Goal: Task Accomplishment & Management: Complete application form

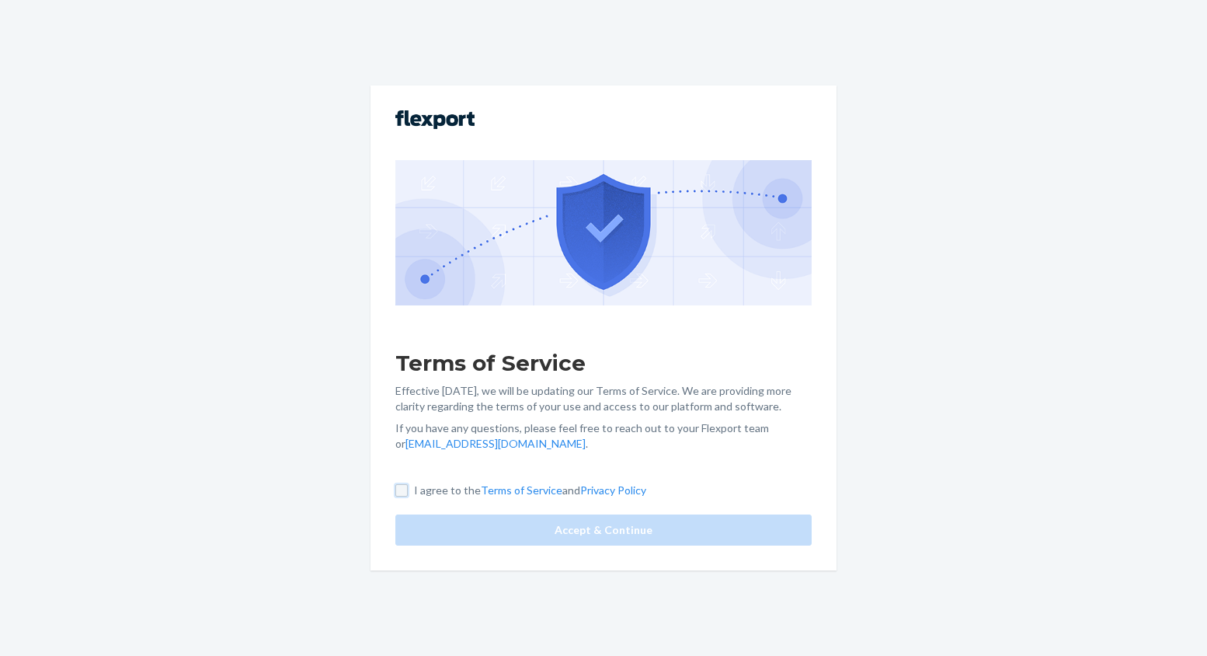
click at [404, 493] on input "I agree to the Terms of Service and Privacy Policy" at bounding box center [401, 490] width 12 height 12
checkbox input "true"
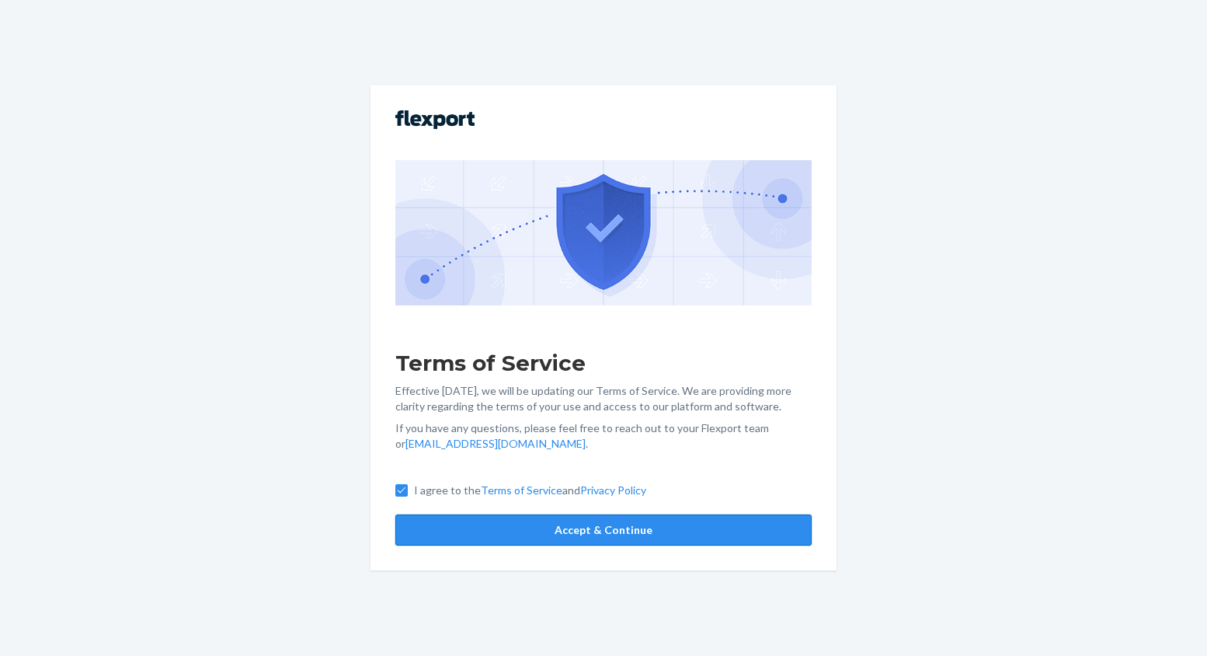
click at [550, 538] on button "Accept & Continue" at bounding box center [603, 529] width 416 height 31
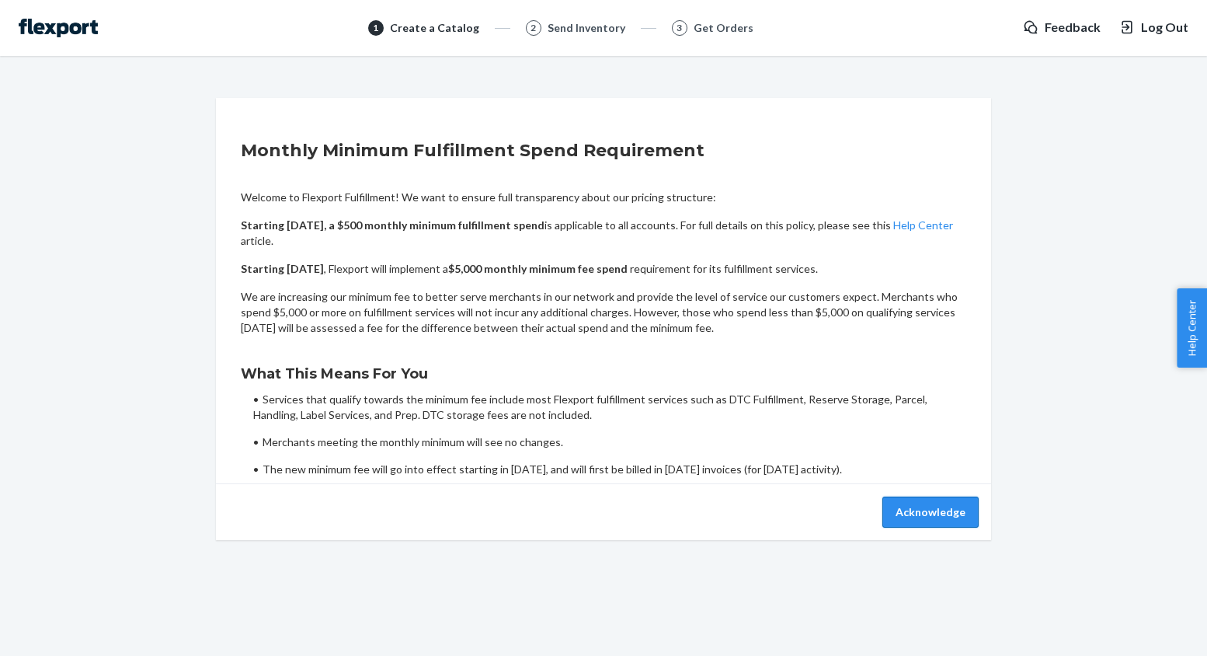
click at [940, 521] on button "Acknowledge" at bounding box center [931, 511] width 96 height 31
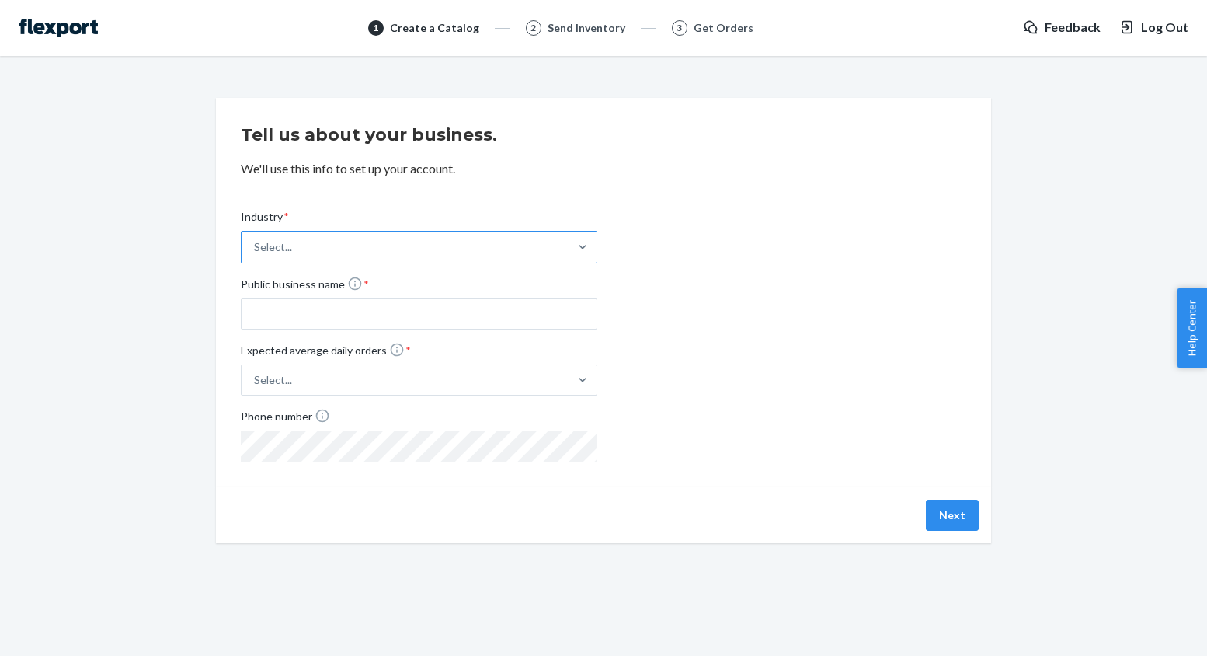
click at [354, 251] on div "Select..." at bounding box center [405, 247] width 327 height 31
click at [256, 251] on input "Industry * Select..." at bounding box center [255, 247] width 2 height 16
type input "e"
type input "m"
type input "mu"
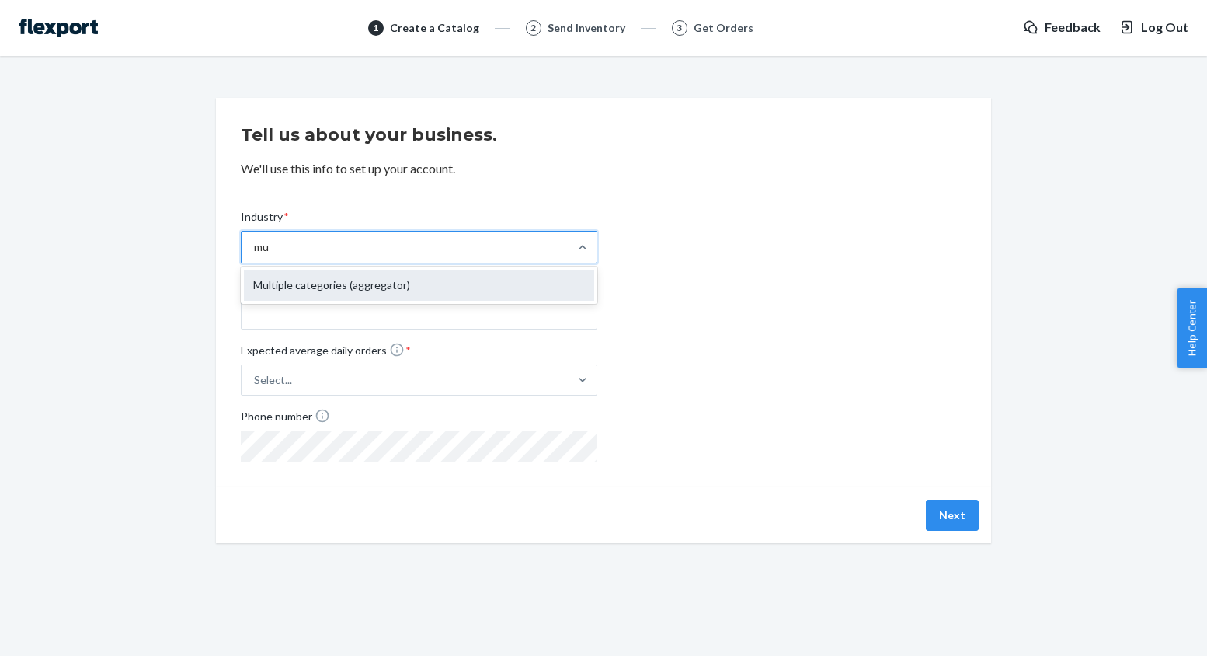
click at [315, 280] on div "Multiple categories (aggregator)" at bounding box center [419, 285] width 350 height 31
click at [270, 255] on input "mu" at bounding box center [262, 247] width 16 height 16
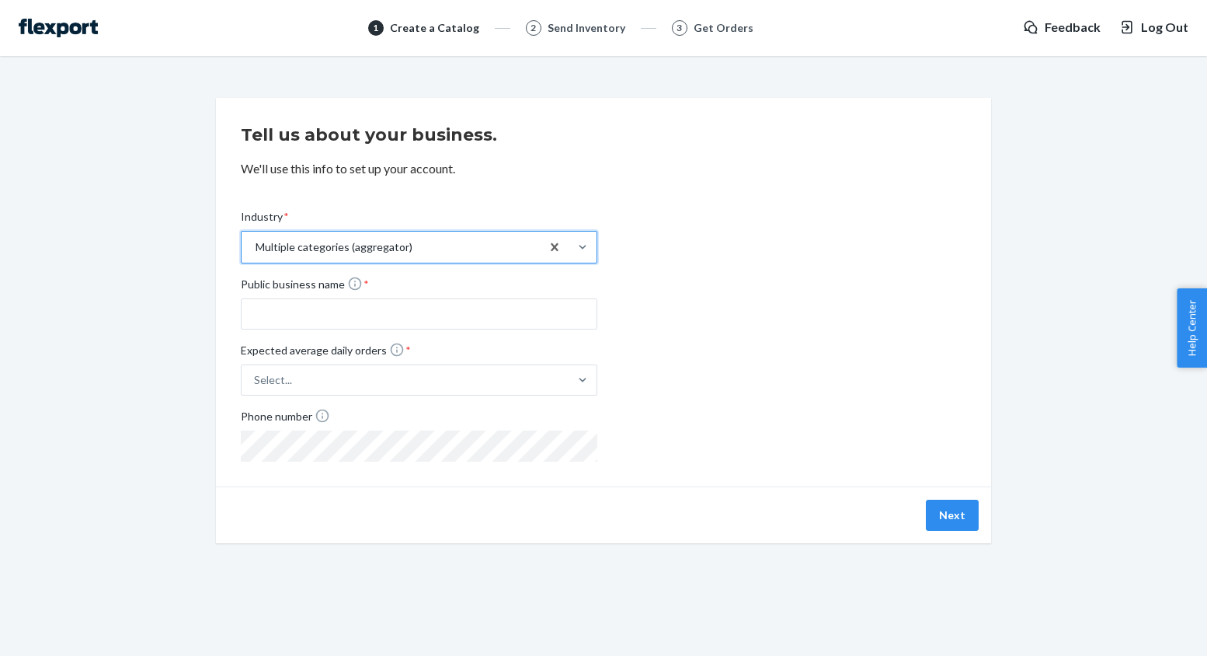
click at [170, 303] on div "Tell us about your business. We'll use this info to set up your account. Indust…" at bounding box center [604, 320] width 1184 height 445
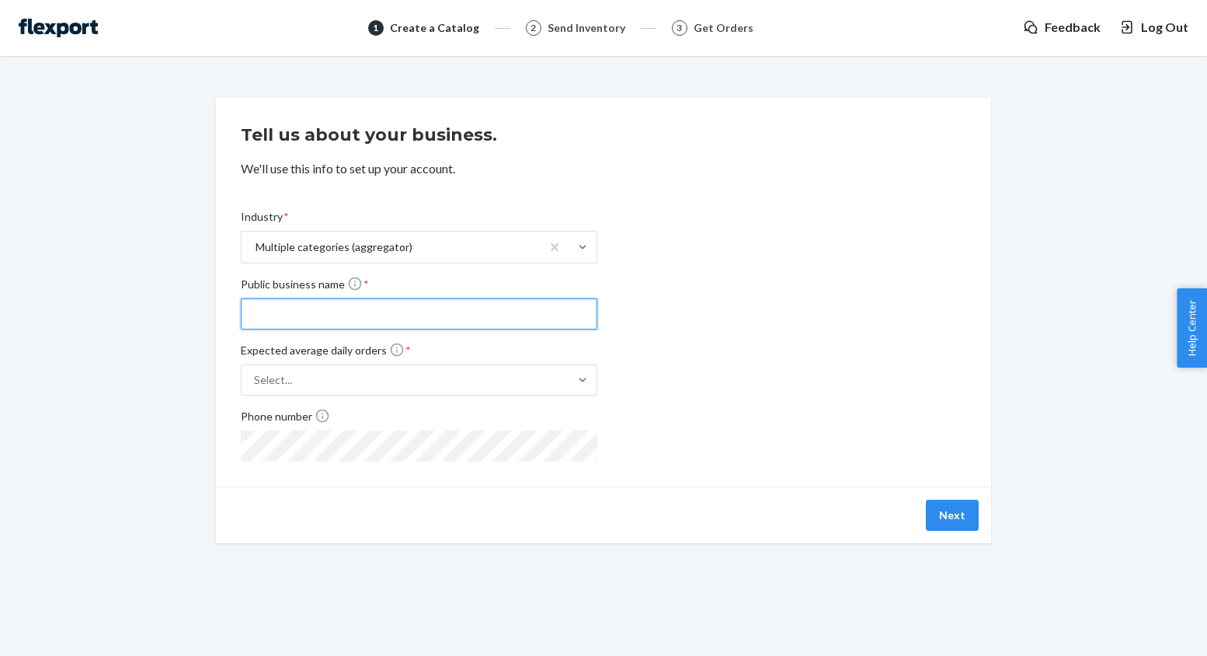
click at [264, 322] on input "Public business name *" at bounding box center [419, 313] width 357 height 31
type input "Mythical"
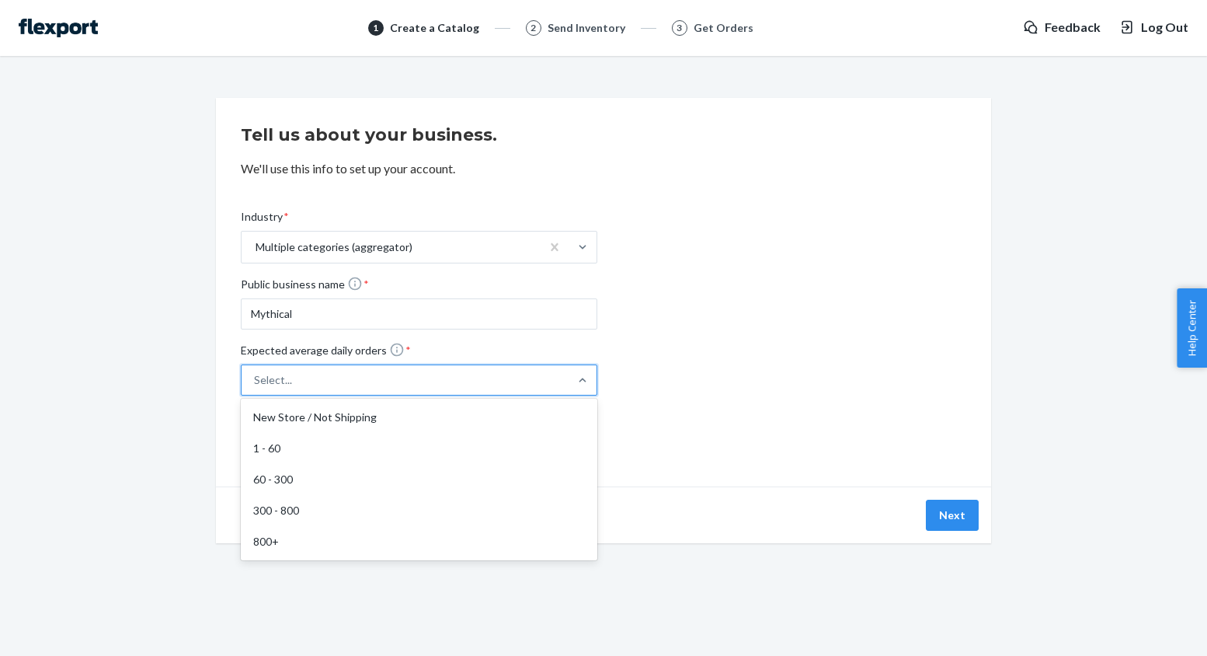
click at [277, 378] on div "Select..." at bounding box center [273, 380] width 38 height 16
click at [177, 380] on input "Expected average daily orders * option New Store / Not Shipping focused, 1 of 5…" at bounding box center [177, 380] width 0 height 0
click at [277, 470] on div "60 - 300" at bounding box center [419, 479] width 350 height 31
click at [177, 380] on input "Expected average daily orders * option 60 - 300 focused, 3 of 5. 5 results avai…" at bounding box center [177, 380] width 0 height 0
click at [180, 437] on div "Tell us about your business. We'll use this info to set up your account. Indust…" at bounding box center [604, 320] width 1184 height 445
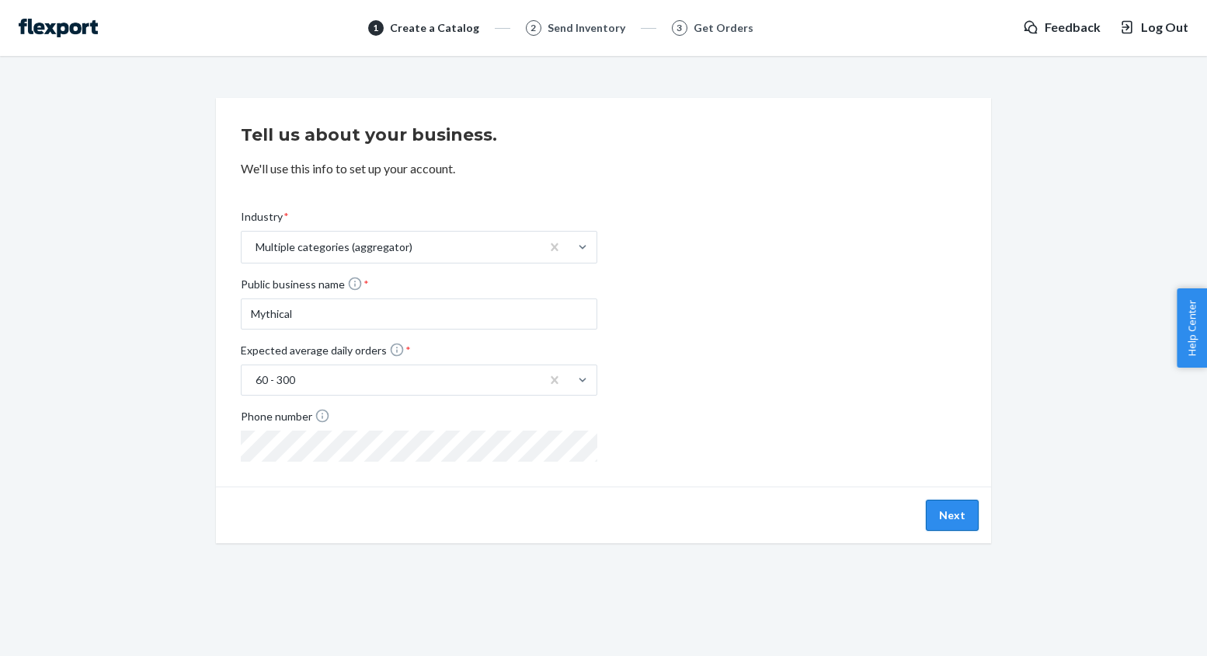
click at [953, 506] on button "Next" at bounding box center [952, 515] width 53 height 31
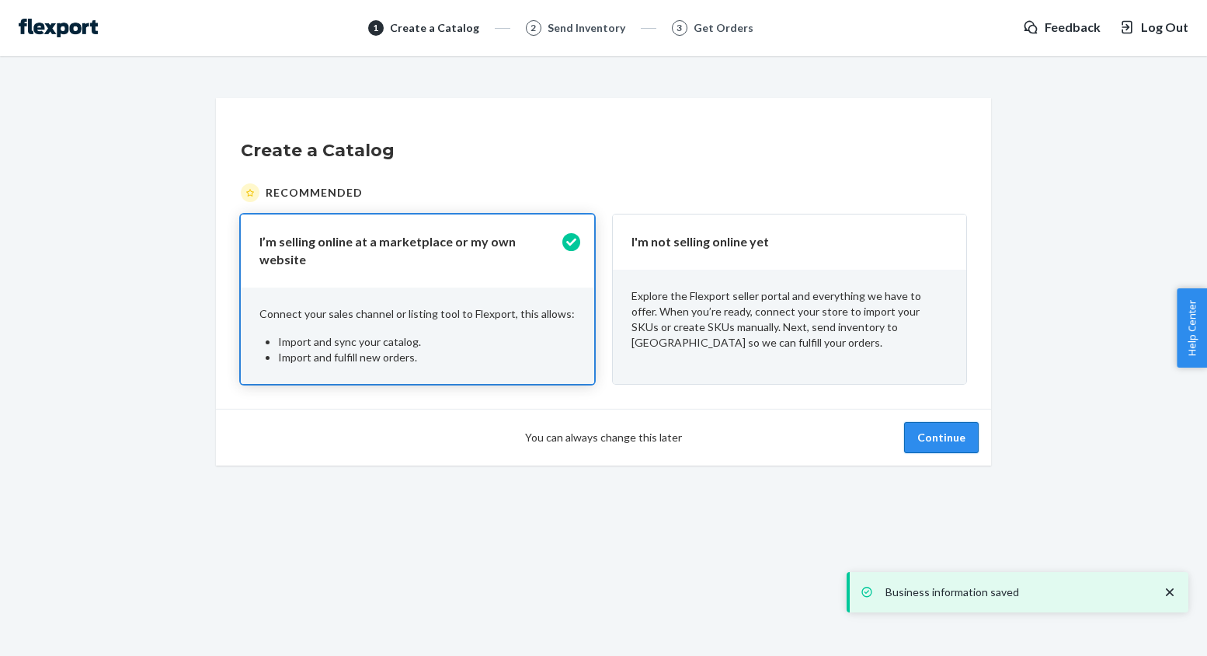
click at [966, 437] on button "Continue" at bounding box center [941, 437] width 75 height 31
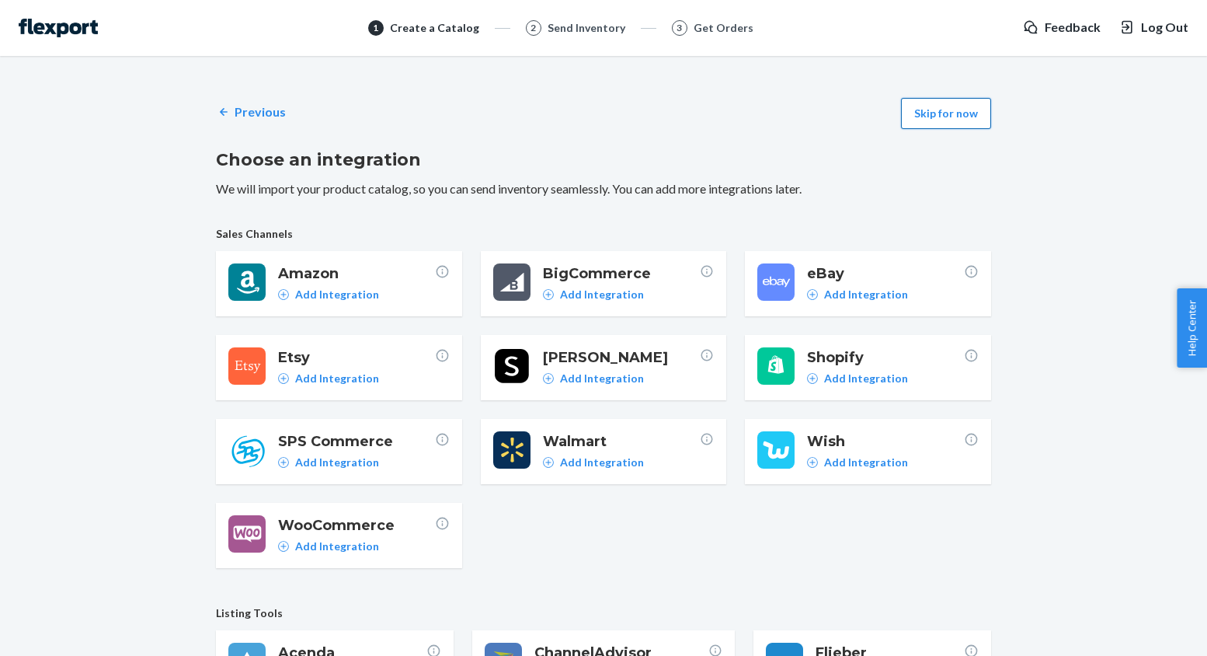
click at [924, 114] on button "Skip for now" at bounding box center [946, 113] width 90 height 31
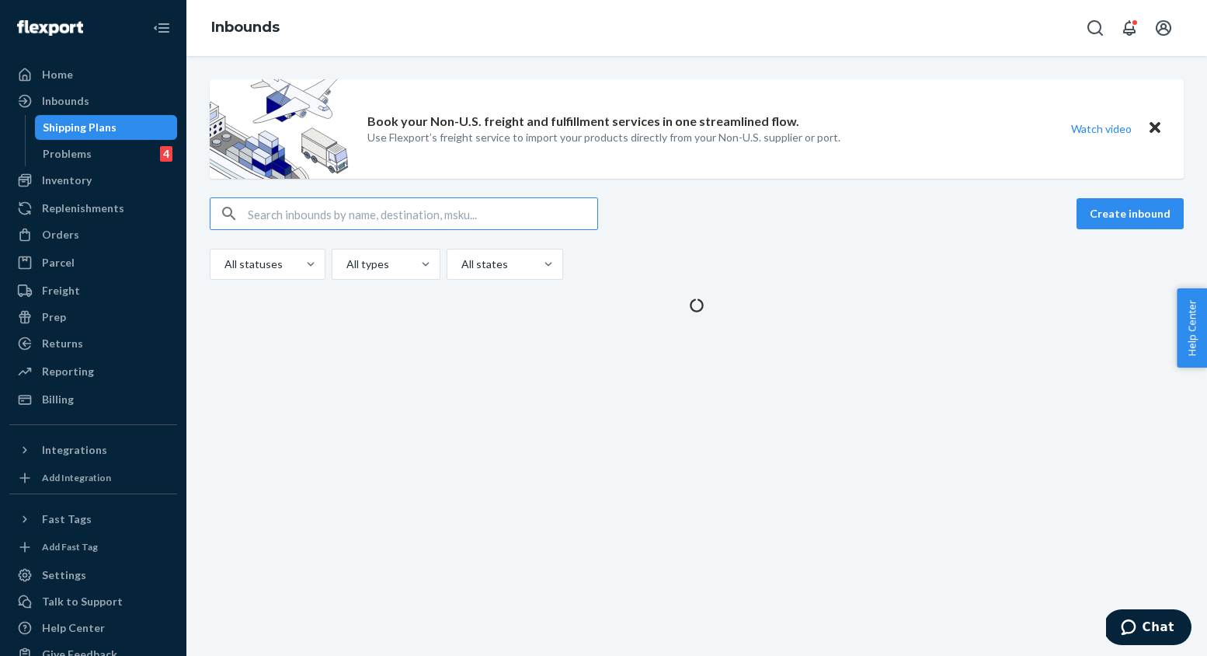
click at [726, 228] on div "Create inbound" at bounding box center [697, 213] width 974 height 33
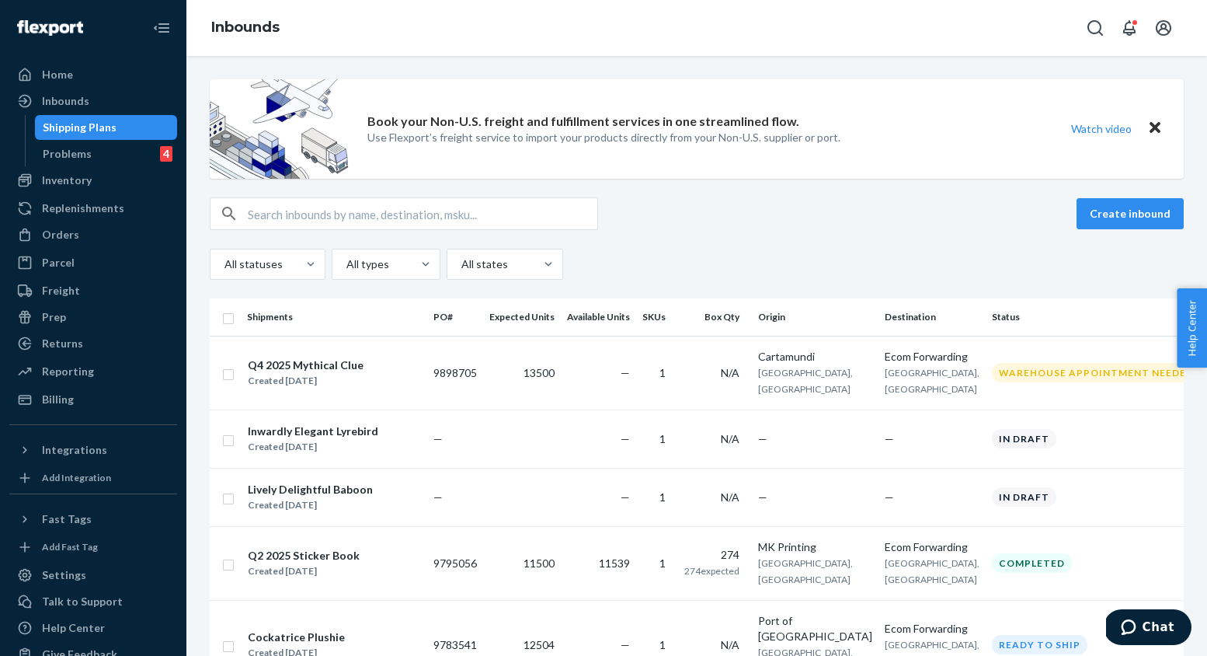
click at [787, 199] on div "Create inbound" at bounding box center [697, 213] width 974 height 33
click at [69, 152] on div "Problems" at bounding box center [67, 154] width 49 height 16
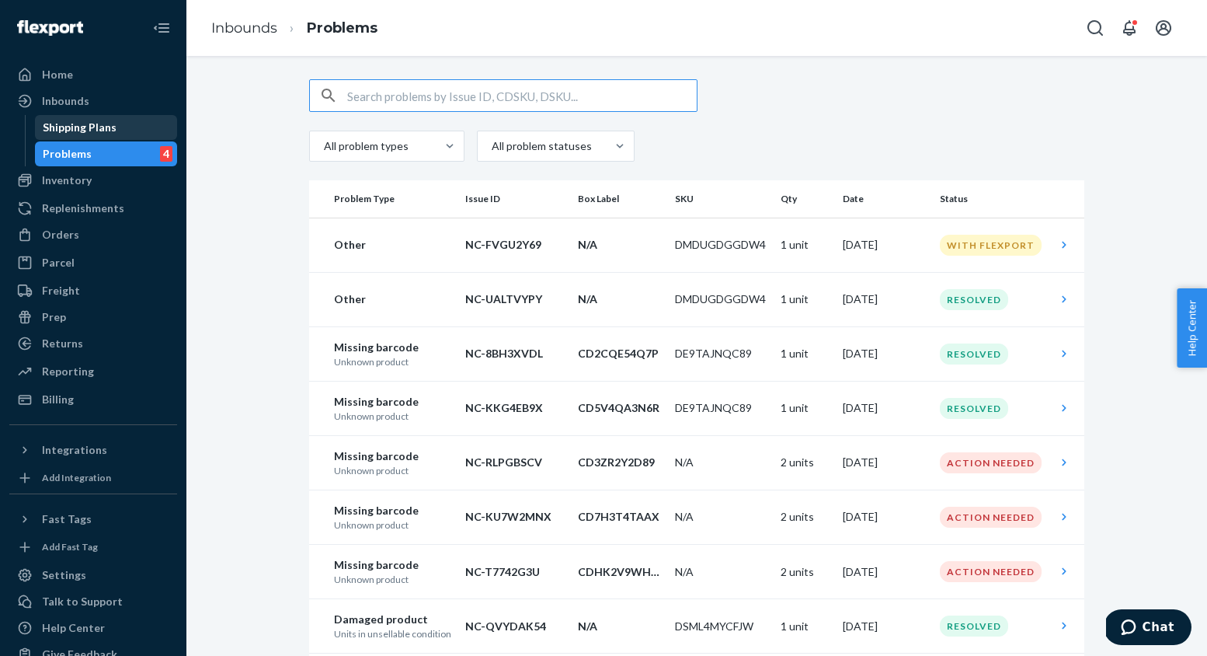
click at [83, 132] on div "Shipping Plans" at bounding box center [80, 128] width 74 height 16
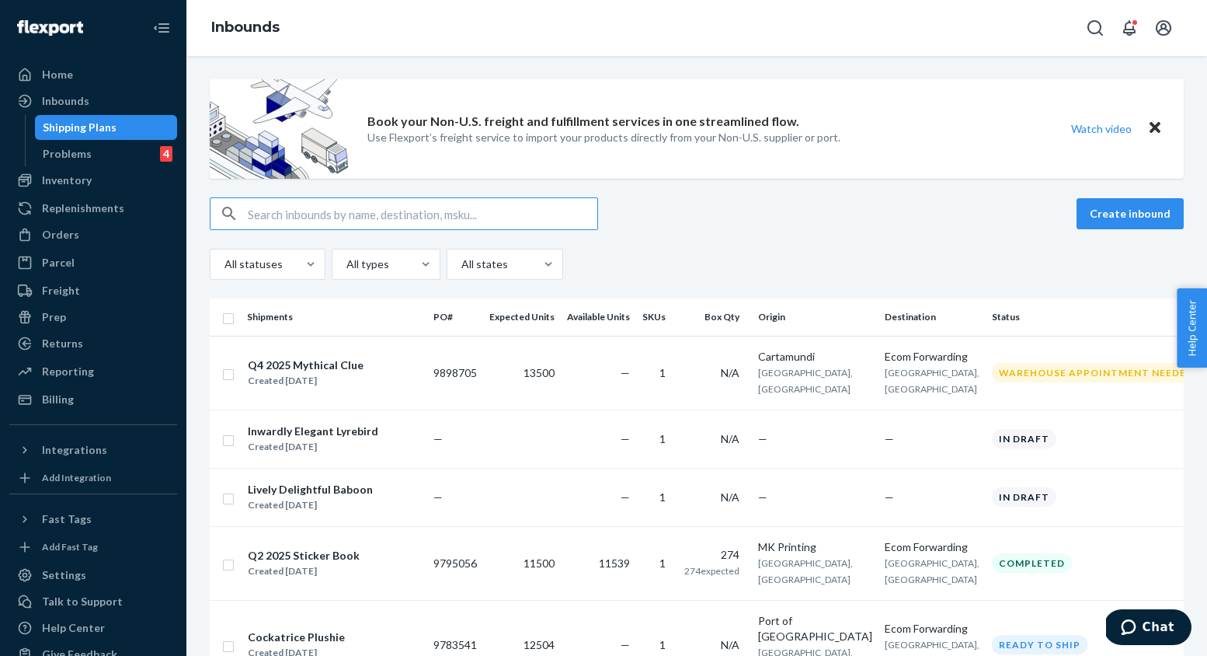
click at [665, 41] on div "Inbounds" at bounding box center [696, 28] width 1021 height 56
click at [711, 227] on div "Create inbound" at bounding box center [697, 213] width 974 height 33
